Goal: Task Accomplishment & Management: Manage account settings

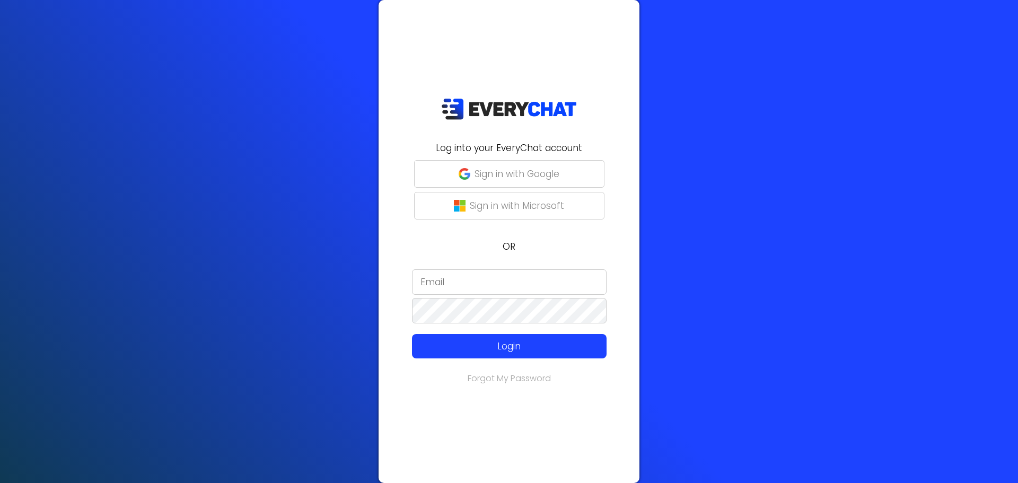
click at [446, 280] on input "email" at bounding box center [509, 281] width 195 height 25
type input "[EMAIL_ADDRESS][DOMAIN_NAME]"
click at [437, 406] on div "Log into your EveryChat account Sign in with Google Sign in with Microsoft OR […" at bounding box center [509, 241] width 261 height 483
click at [457, 340] on p "Login" at bounding box center [509, 346] width 155 height 14
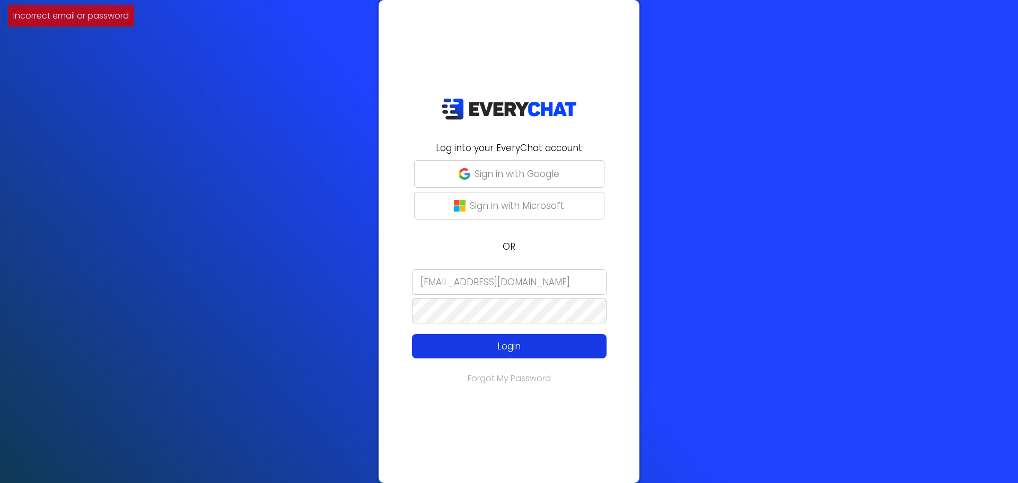
click at [487, 345] on p "Login" at bounding box center [509, 346] width 155 height 14
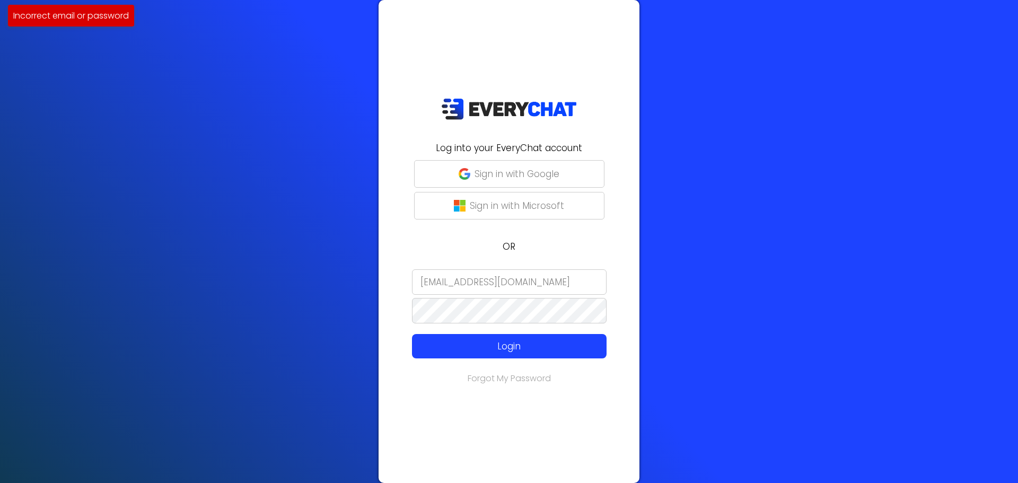
click at [341, 325] on div "Log into your EveryChat account Sign in with Google Sign in with Microsoft OR […" at bounding box center [509, 241] width 1018 height 483
click at [598, 217] on button "Sign in with Microsoft" at bounding box center [509, 206] width 190 height 28
click at [233, 312] on div "Log into your EveryChat account Sign in with Google Sign in with Microsoft OR […" at bounding box center [509, 241] width 1018 height 483
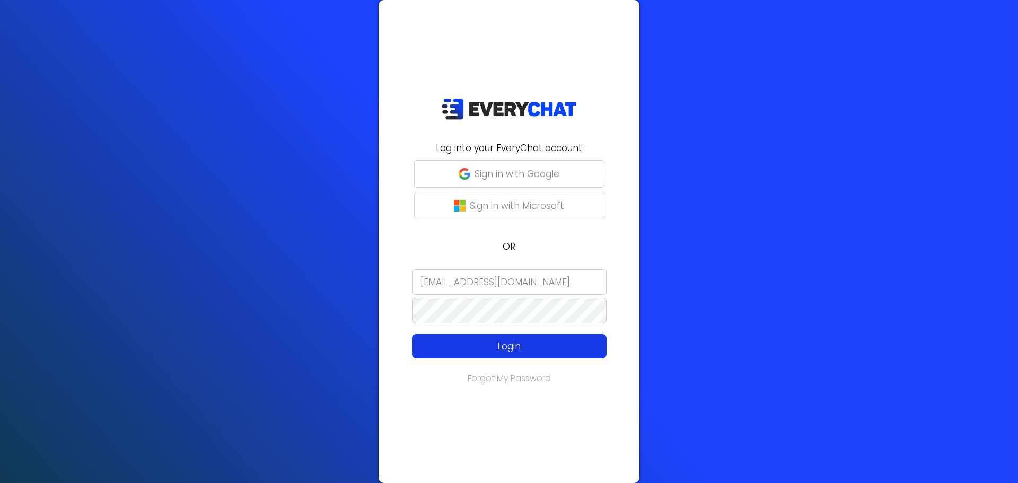
click at [440, 348] on p "Login" at bounding box center [509, 346] width 155 height 14
